Goal: Transaction & Acquisition: Book appointment/travel/reservation

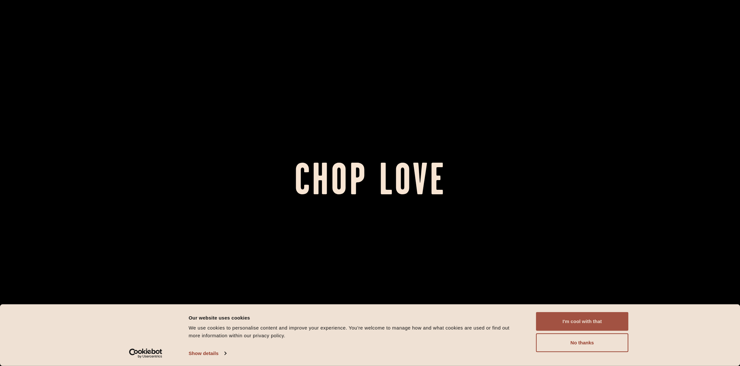
click at [571, 320] on button "I'm cool with that" at bounding box center [582, 321] width 92 height 19
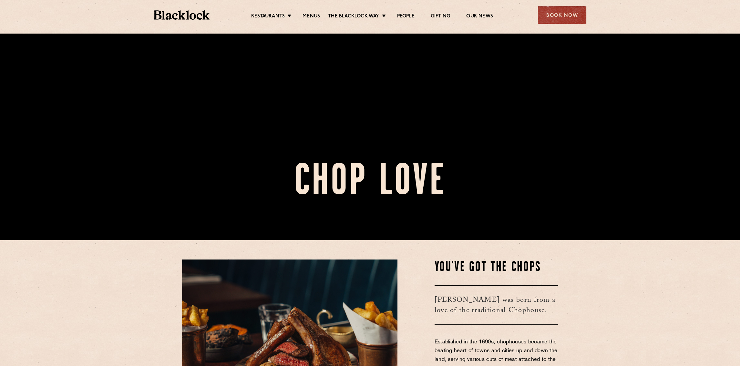
scroll to position [161, 0]
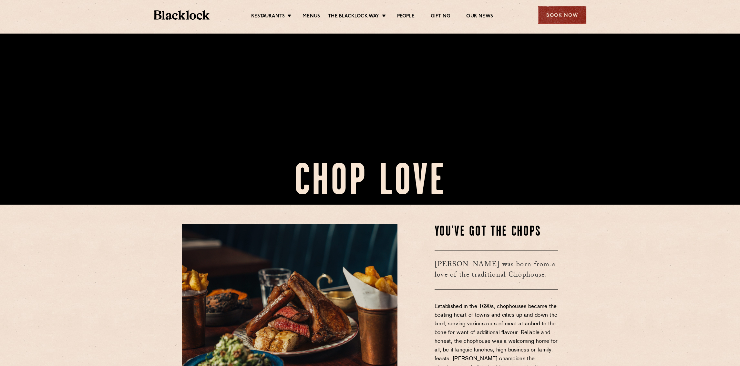
click at [551, 11] on div "Book Now" at bounding box center [562, 15] width 48 height 18
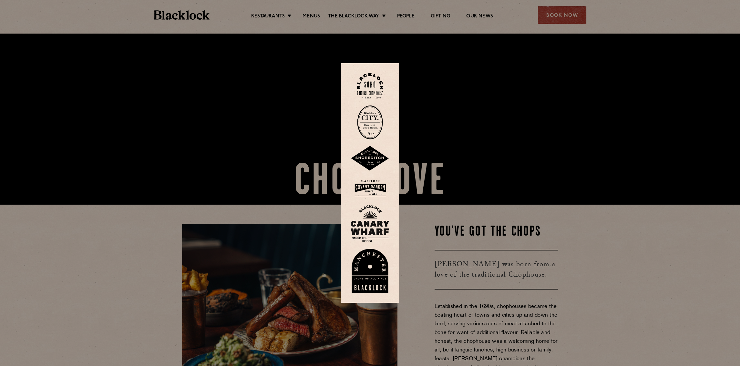
click at [370, 160] on img at bounding box center [369, 158] width 39 height 25
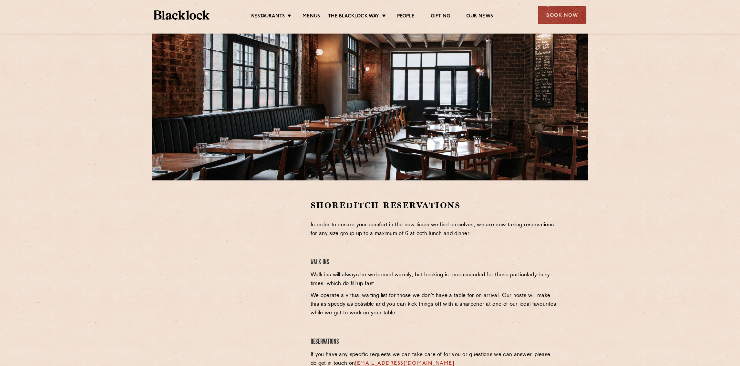
scroll to position [129, 0]
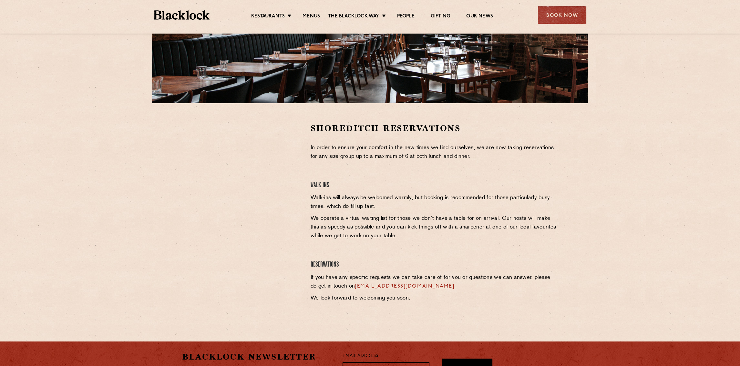
click at [172, 226] on section "Shoreditch Reservations In order to ensure your comfort in the new times we fin…" at bounding box center [370, 214] width 740 height 222
